Goal: Transaction & Acquisition: Purchase product/service

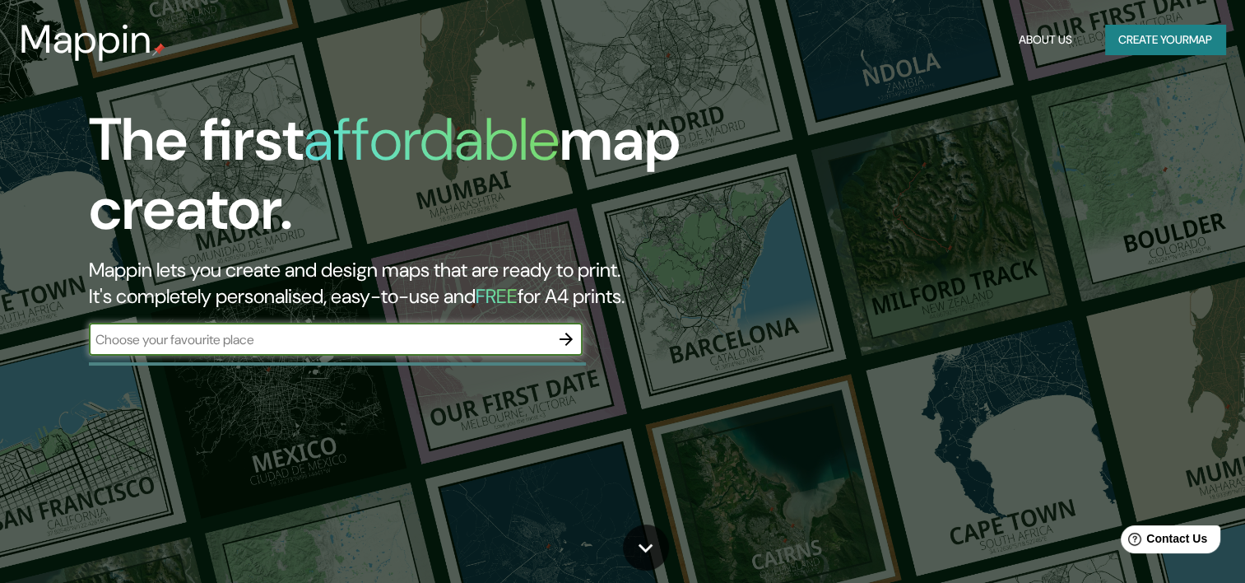
click at [468, 344] on input "text" at bounding box center [319, 339] width 461 height 19
type input "[GEOGRAPHIC_DATA]"
click at [566, 330] on icon "button" at bounding box center [566, 339] width 20 height 20
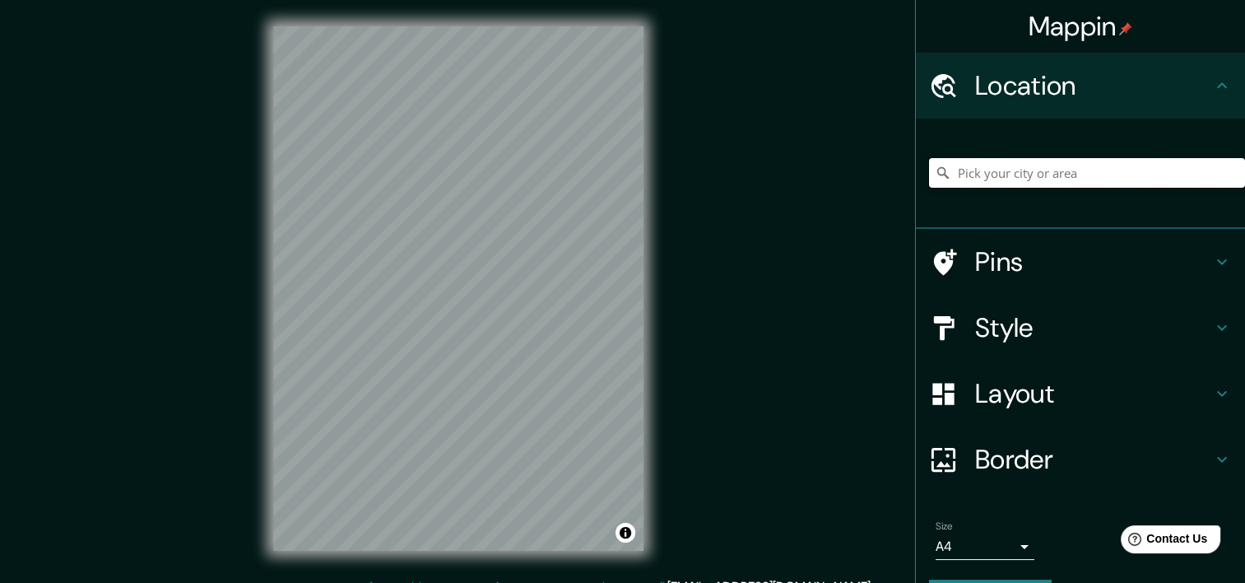
click at [980, 171] on input "Pick your city or area" at bounding box center [1087, 173] width 316 height 30
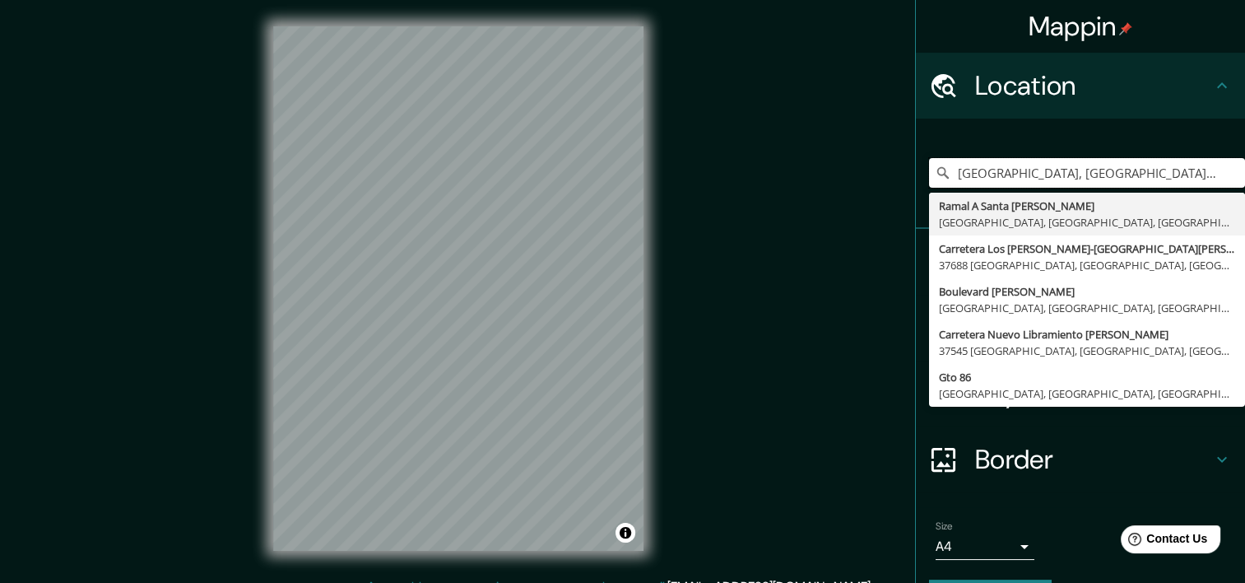
type input "[GEOGRAPHIC_DATA], [GEOGRAPHIC_DATA], [GEOGRAPHIC_DATA]"
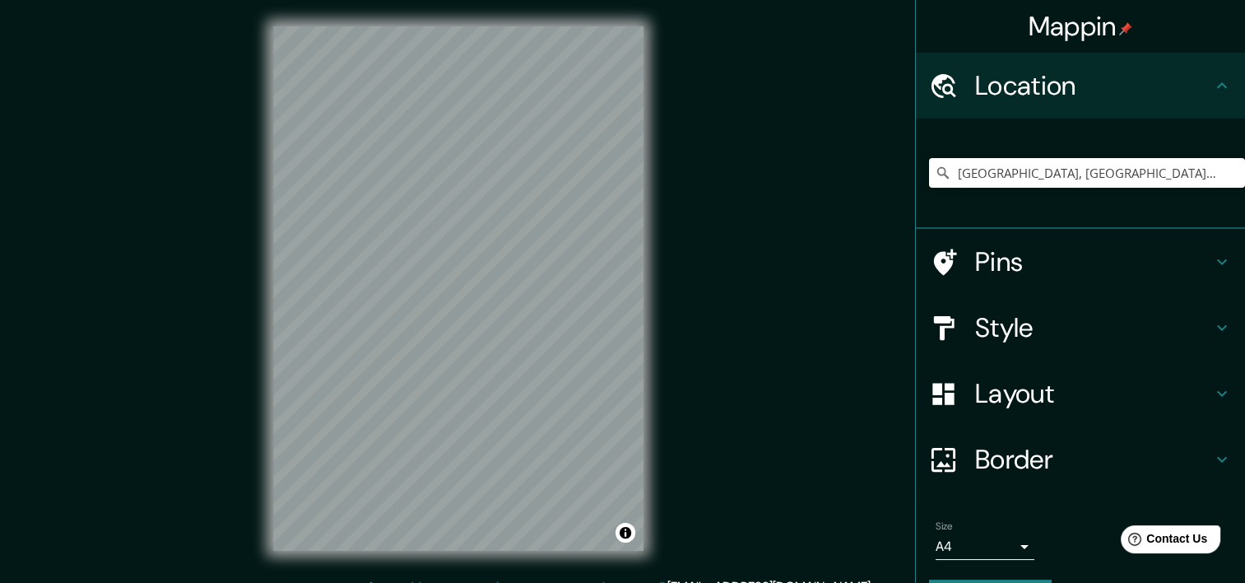
click at [1013, 254] on h4 "Pins" at bounding box center [1093, 261] width 237 height 33
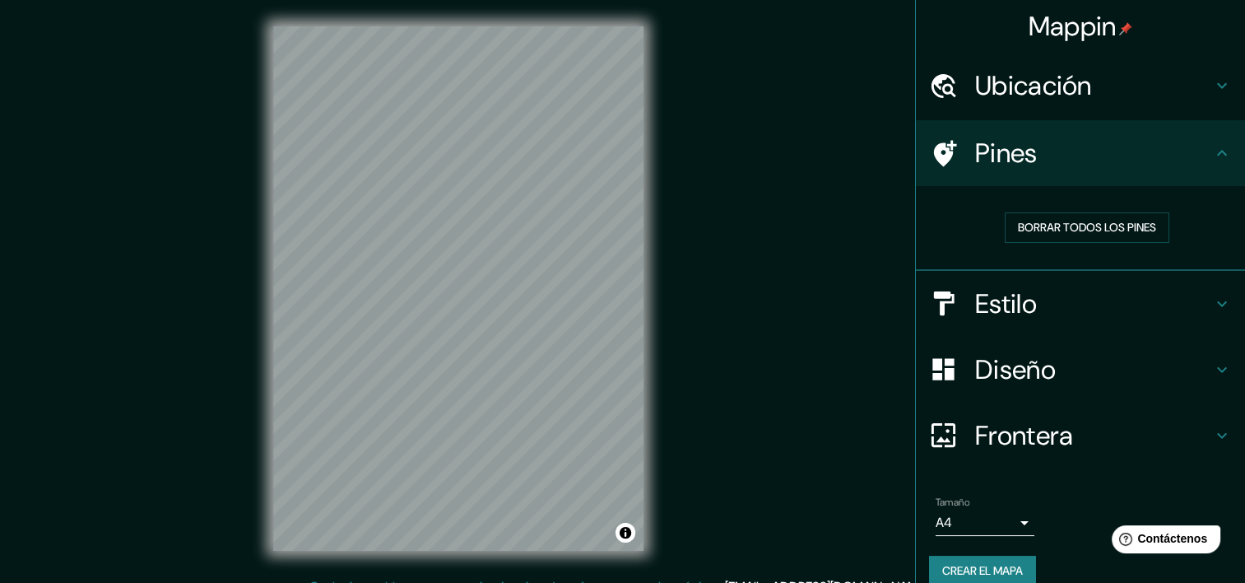
click at [993, 306] on h4 "Estilo" at bounding box center [1093, 303] width 237 height 33
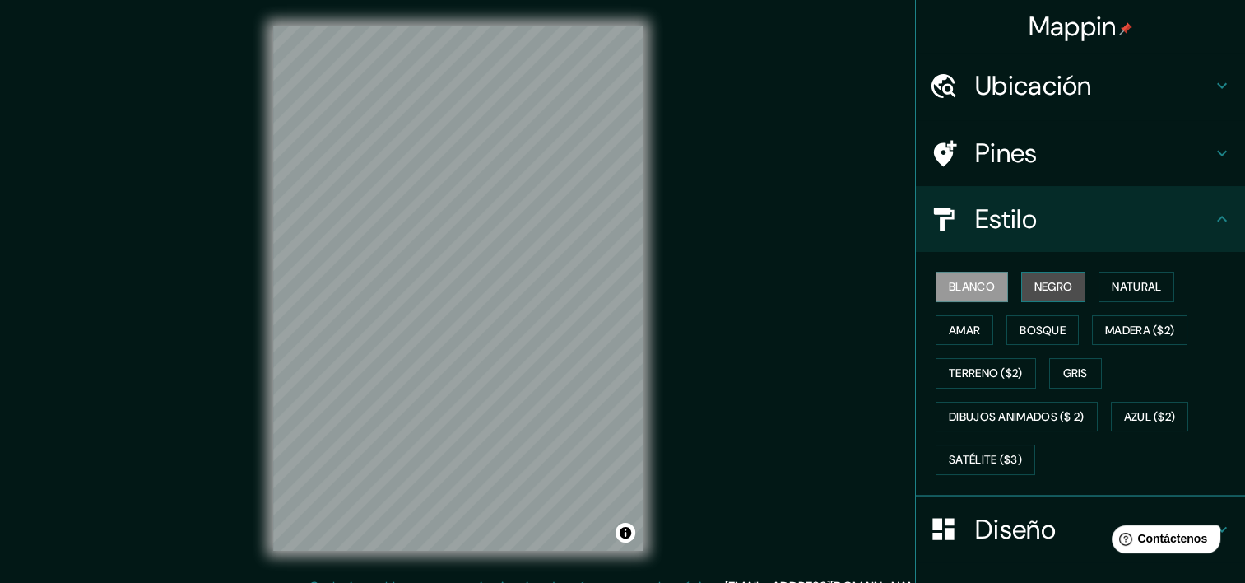
click at [1058, 293] on font "Negro" at bounding box center [1054, 287] width 39 height 21
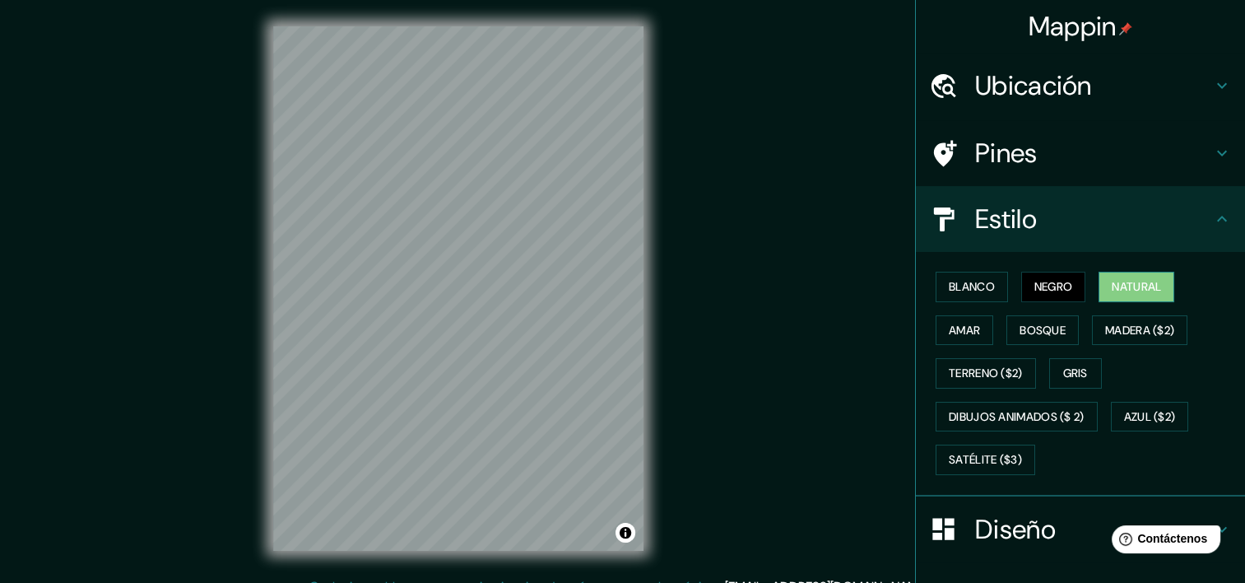
click at [1090, 286] on div "Blanco Negro Natural [PERSON_NAME] ($2) Terreno ($2) Gris Dibujos animados ($ 2…" at bounding box center [1087, 373] width 316 height 216
click at [1134, 290] on font "Natural" at bounding box center [1136, 287] width 49 height 21
click at [1004, 285] on div "Blanco Negro Natural [PERSON_NAME] ($2) Terreno ($2) Gris Dibujos animados ($ 2…" at bounding box center [1087, 373] width 316 height 216
click at [967, 287] on font "Blanco" at bounding box center [972, 287] width 46 height 21
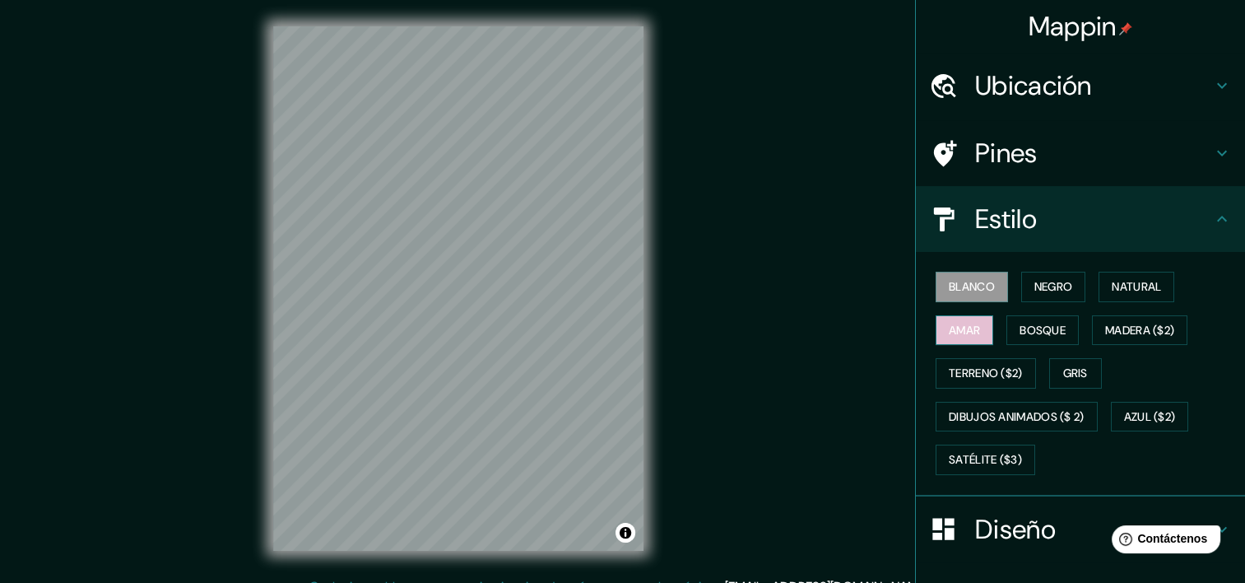
click at [954, 326] on font "Amar" at bounding box center [964, 330] width 31 height 21
click at [1025, 326] on font "Bosque" at bounding box center [1043, 330] width 46 height 21
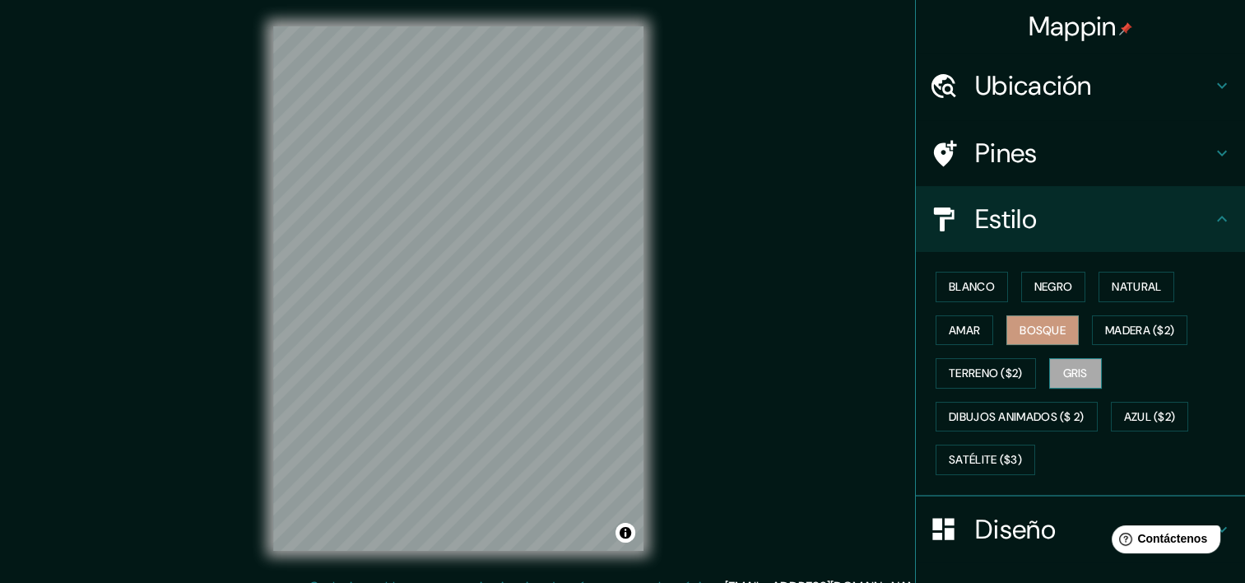
click at [1063, 371] on font "Gris" at bounding box center [1075, 373] width 25 height 21
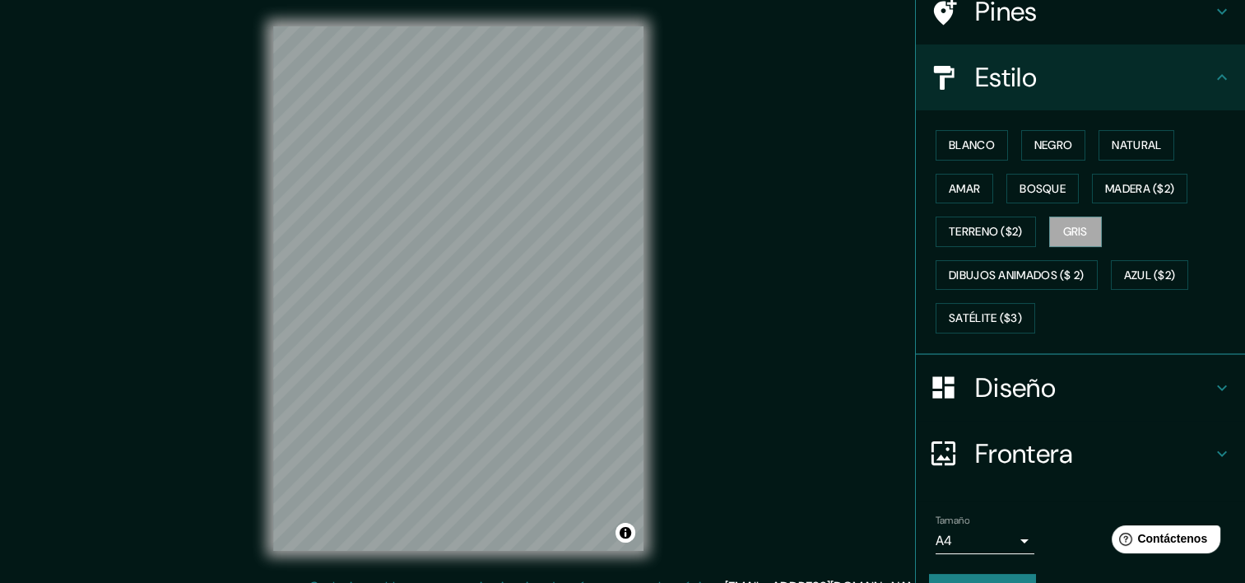
scroll to position [165, 0]
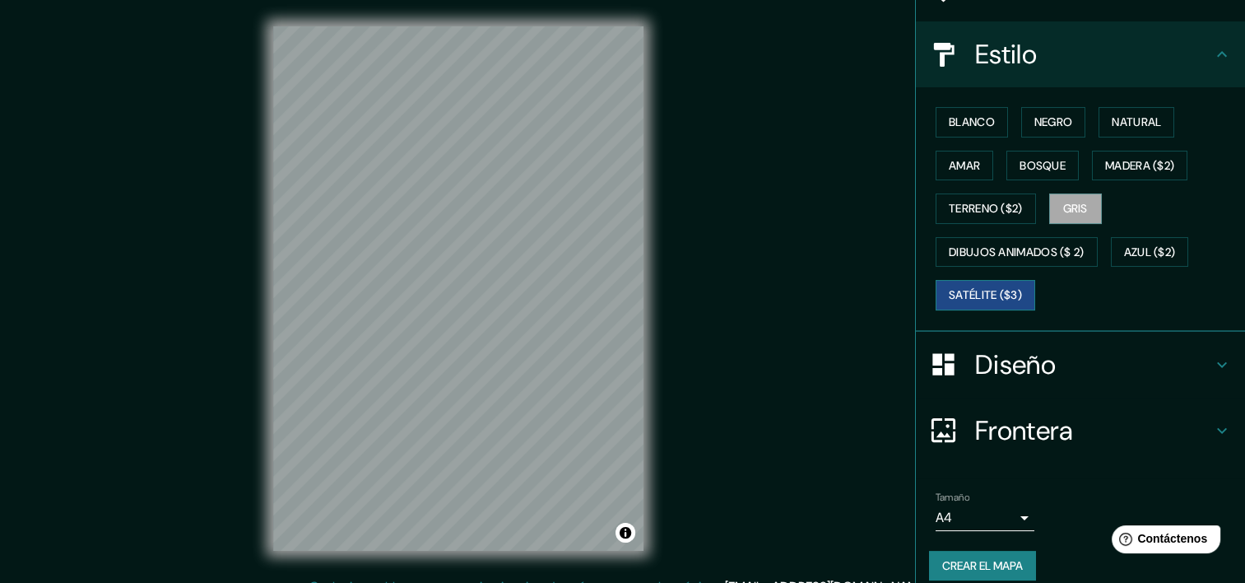
click at [984, 280] on button "Satélite ($3)" at bounding box center [986, 295] width 100 height 30
click at [1133, 254] on font "Azul ($2)" at bounding box center [1150, 252] width 52 height 21
click at [1068, 210] on font "Gris" at bounding box center [1075, 208] width 25 height 21
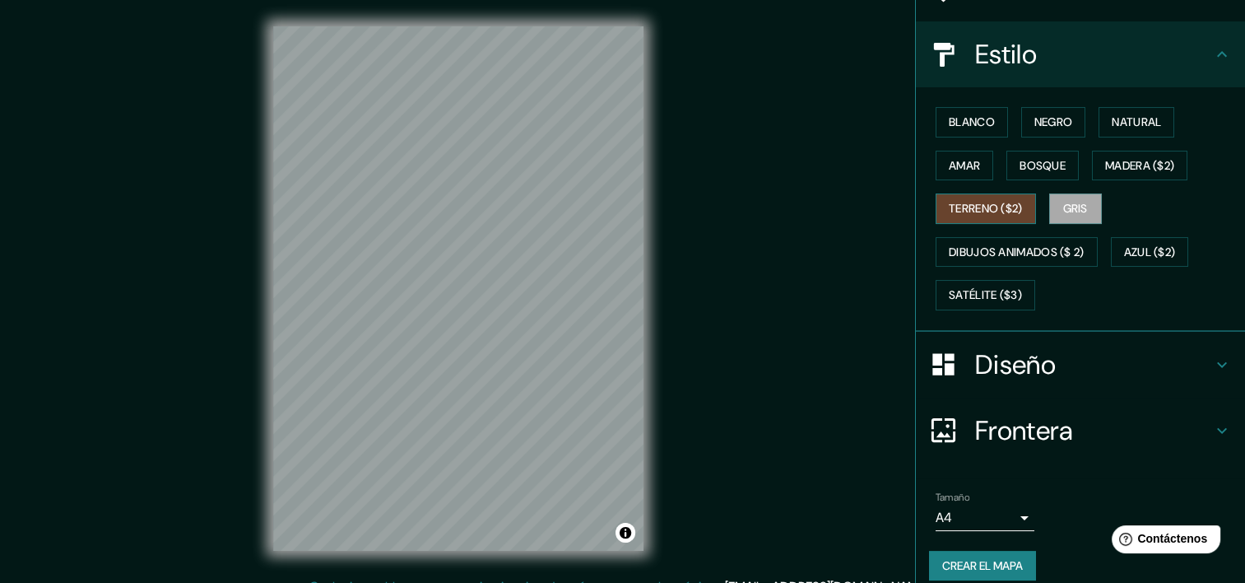
click at [975, 205] on font "Terreno ($2)" at bounding box center [986, 208] width 74 height 21
